Goal: Find specific page/section: Find specific page/section

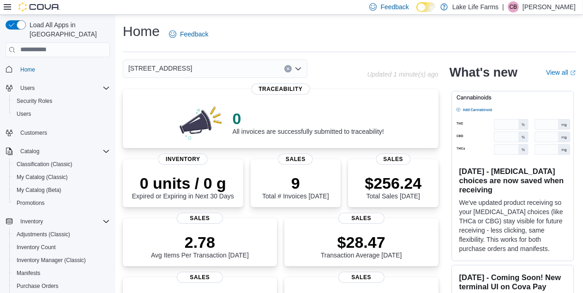
click at [226, 72] on div "[STREET_ADDRESS]" at bounding box center [215, 69] width 185 height 18
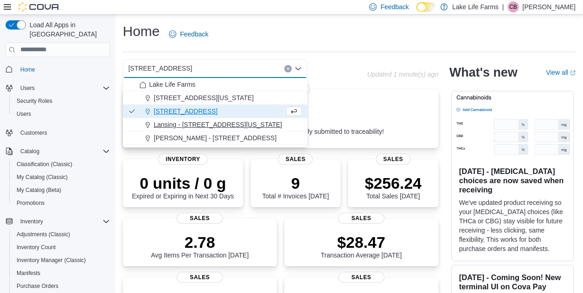
click at [207, 125] on span "Lansing - 2617 E Michigan Avenue" at bounding box center [218, 124] width 128 height 9
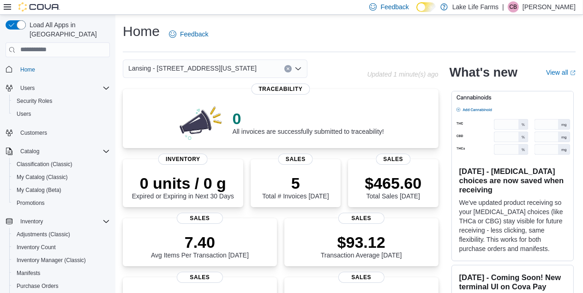
click at [168, 71] on span "Lansing - 2617 E Michigan Avenue" at bounding box center [192, 68] width 128 height 11
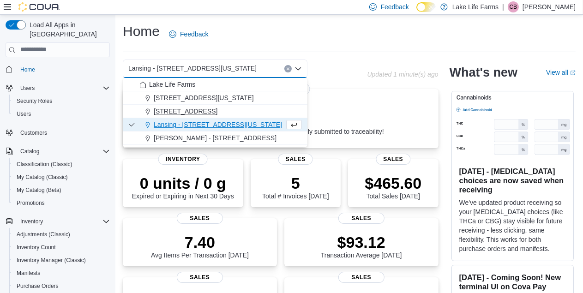
click at [189, 110] on span "4116 17 Mile Road" at bounding box center [186, 111] width 64 height 9
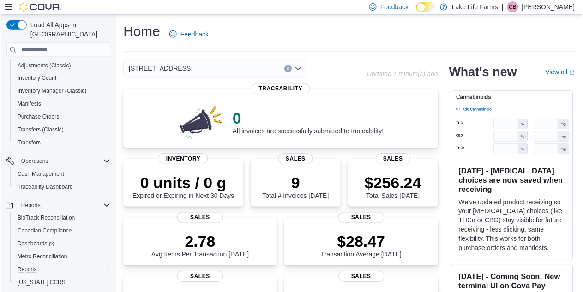
scroll to position [181, 0]
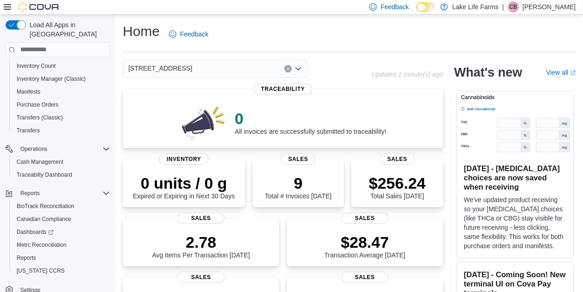
click at [315, 42] on div "Home Feedback" at bounding box center [349, 34] width 453 height 24
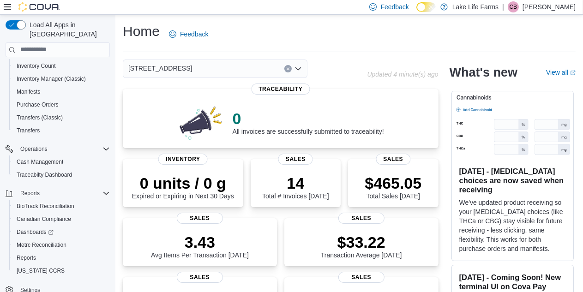
drag, startPoint x: 203, startPoint y: 55, endPoint x: 201, endPoint y: 61, distance: 6.2
click at [203, 69] on div "4116 17 Mile Road" at bounding box center [215, 69] width 185 height 18
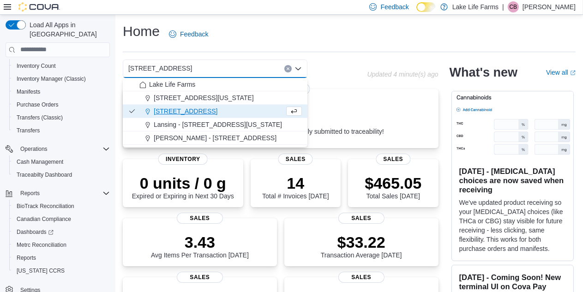
click at [199, 125] on span "Lansing - 2617 E Michigan Avenue" at bounding box center [218, 124] width 128 height 9
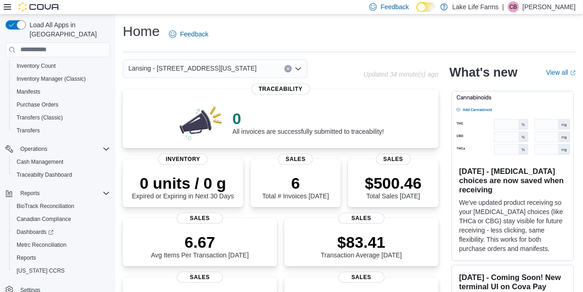
click at [201, 65] on span "Lansing - 2617 E Michigan Avenue" at bounding box center [192, 68] width 128 height 11
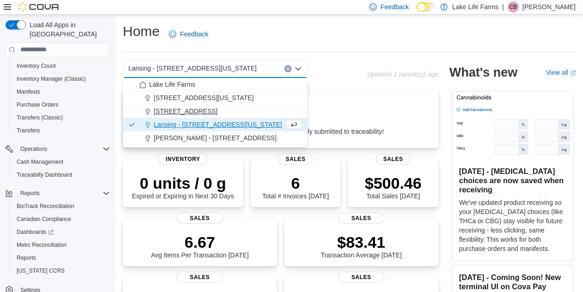
click at [202, 108] on span "4116 17 Mile Road" at bounding box center [186, 111] width 64 height 9
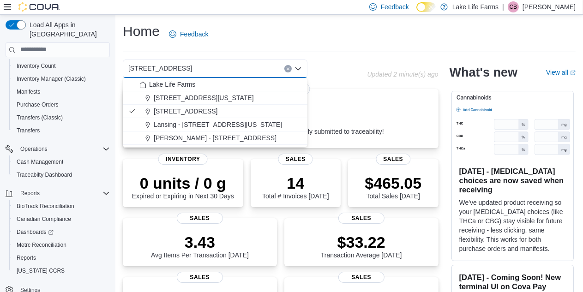
click at [353, 44] on div "Home Feedback" at bounding box center [349, 34] width 453 height 24
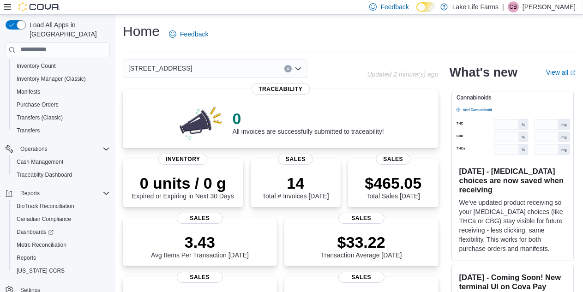
click at [224, 68] on div "4116 17 Mile Road" at bounding box center [215, 69] width 185 height 18
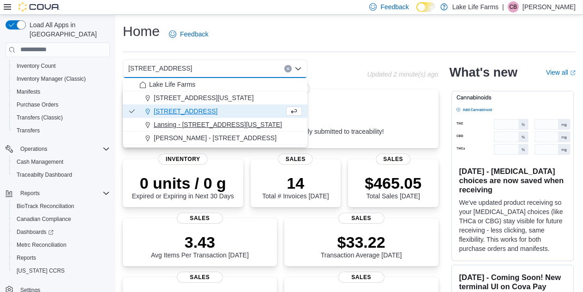
click at [194, 122] on span "Lansing - 2617 E Michigan Avenue" at bounding box center [218, 124] width 128 height 9
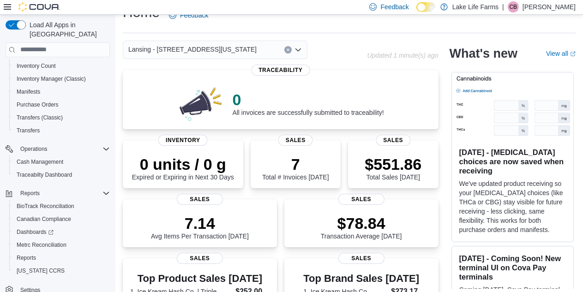
scroll to position [0, 0]
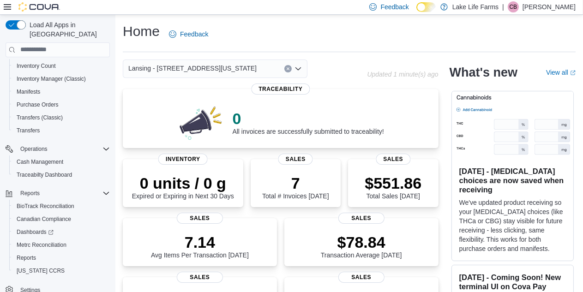
click at [224, 68] on span "Lansing - 2617 E Michigan Avenue" at bounding box center [192, 68] width 128 height 11
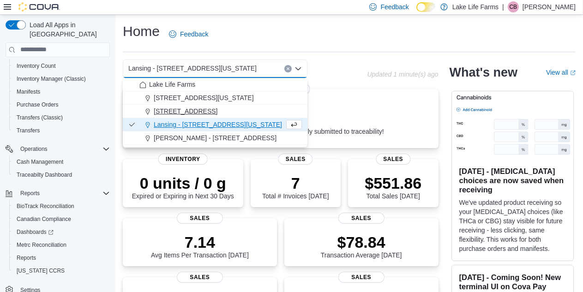
click at [216, 112] on div "4116 17 Mile Road" at bounding box center [220, 111] width 162 height 9
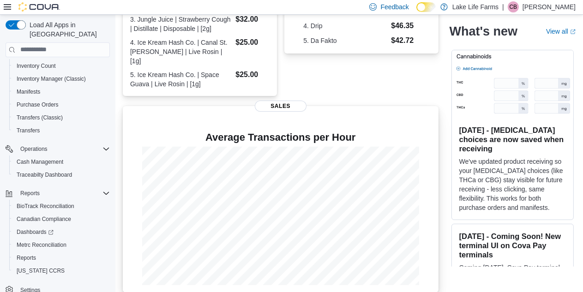
scroll to position [329, 0]
